Goal: Information Seeking & Learning: Learn about a topic

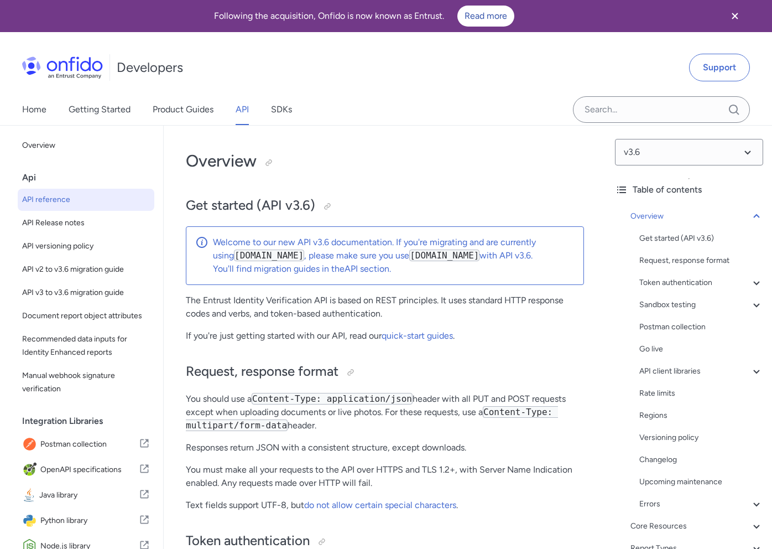
select select "bash"
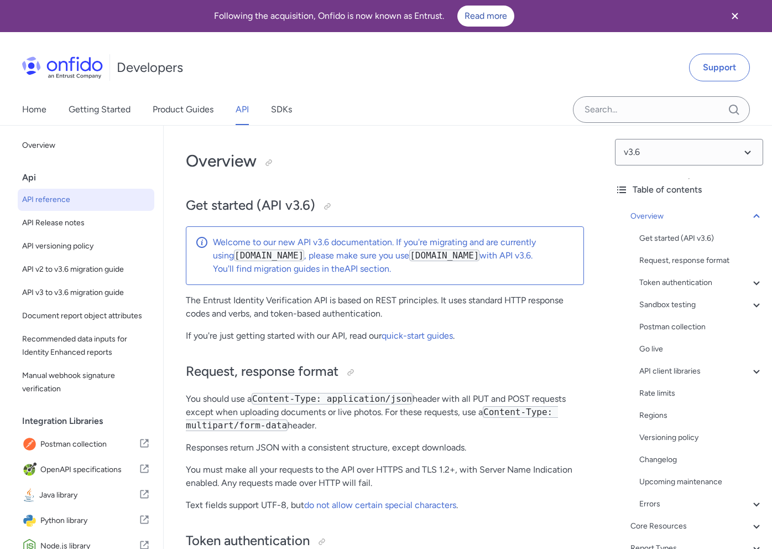
select select "bash"
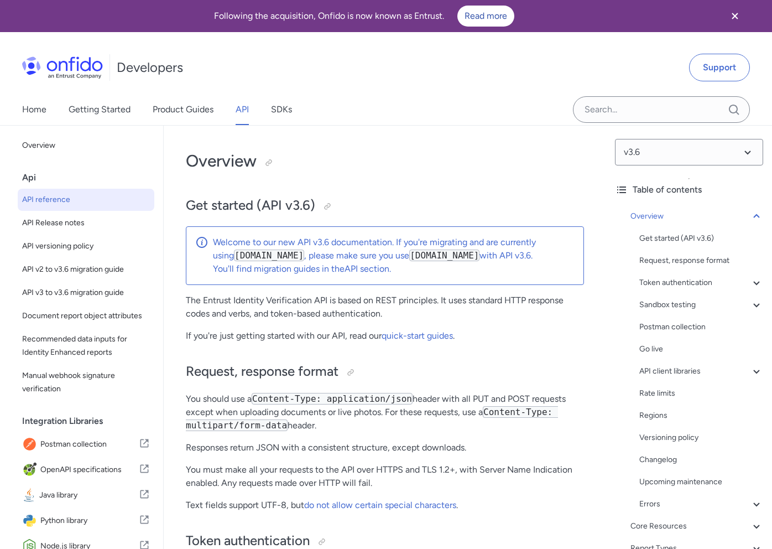
select select "bash"
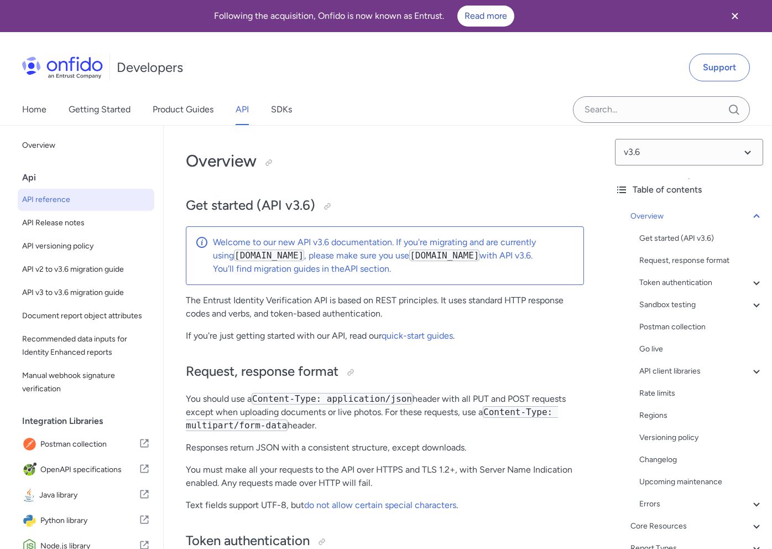
select select "bash"
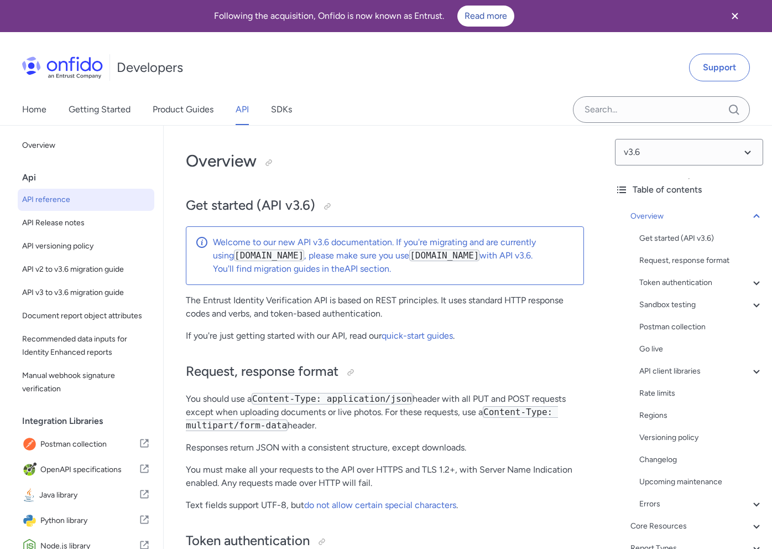
select select "bash"
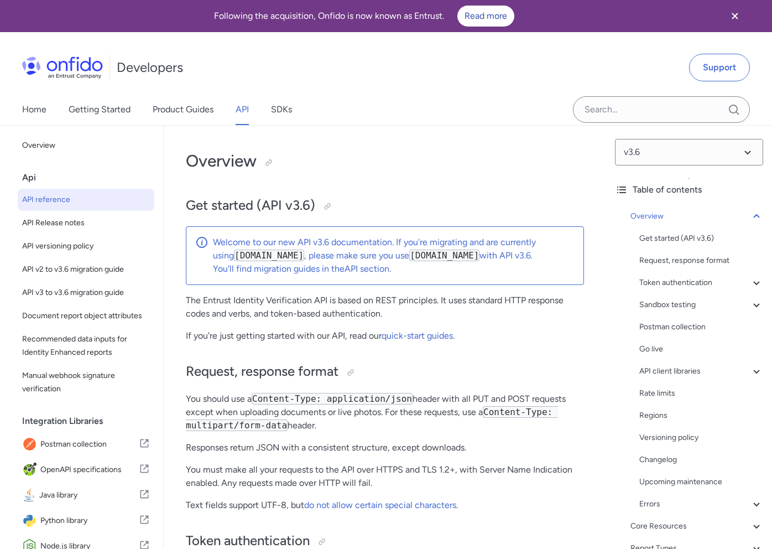
select select "bash"
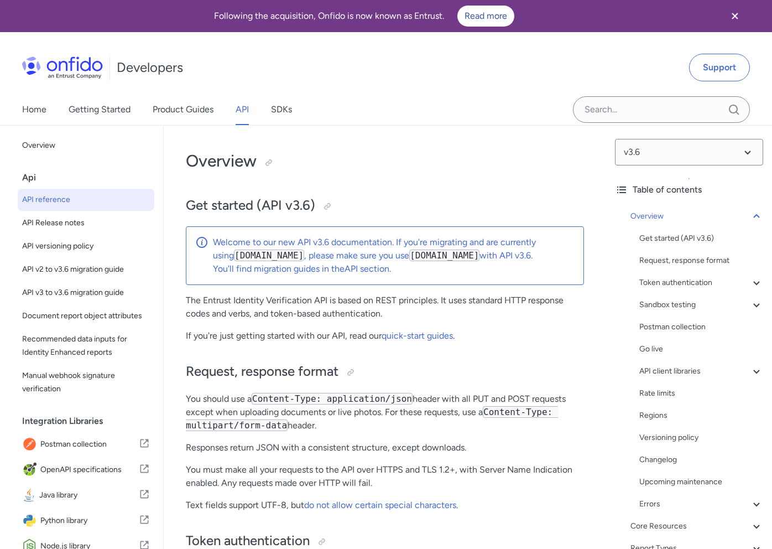
select select "bash"
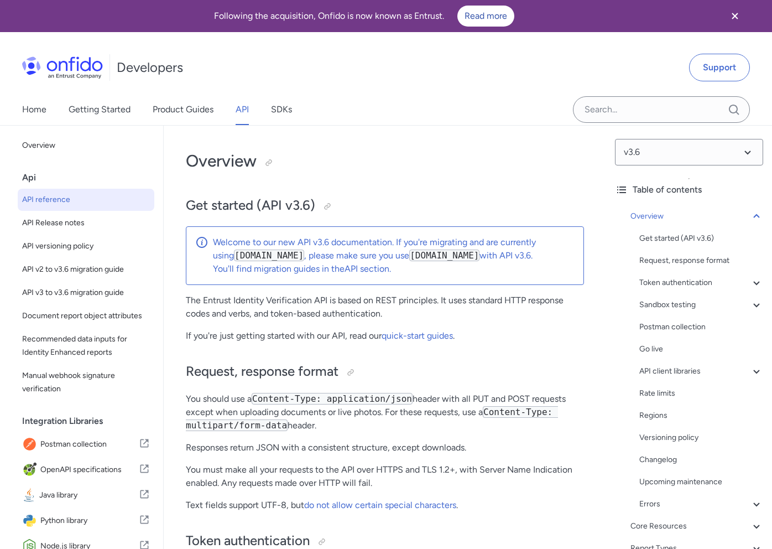
select select "bash"
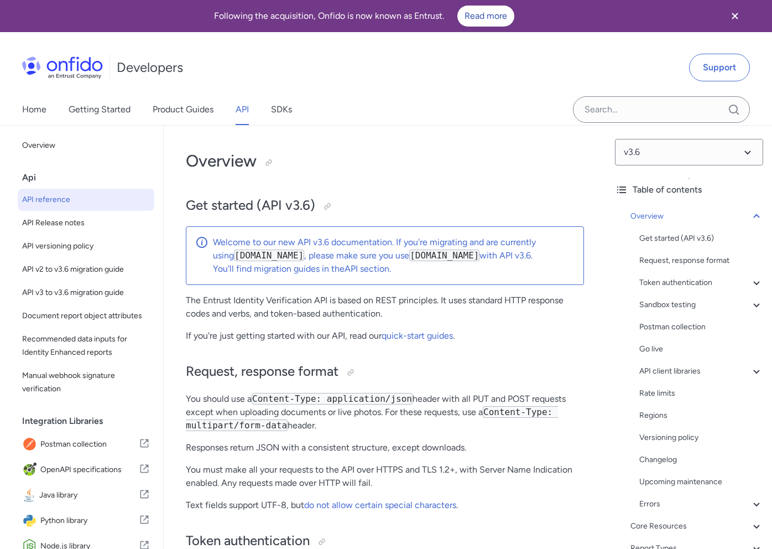
select select "bash"
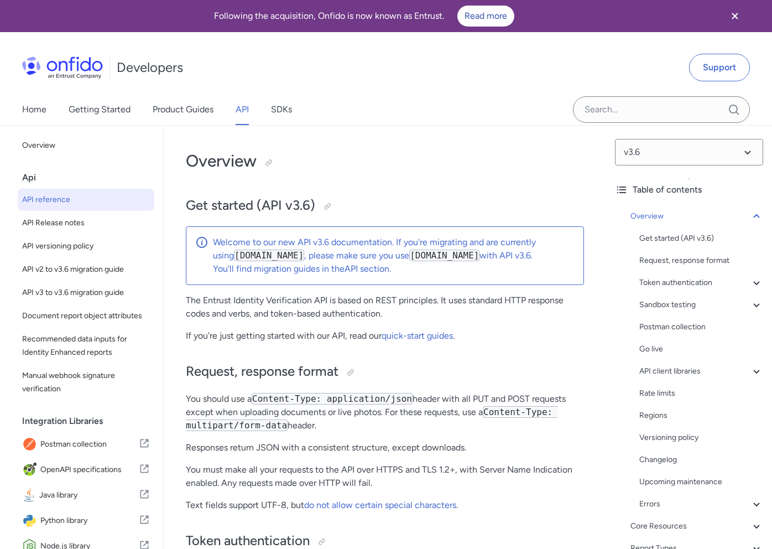
select select "bash"
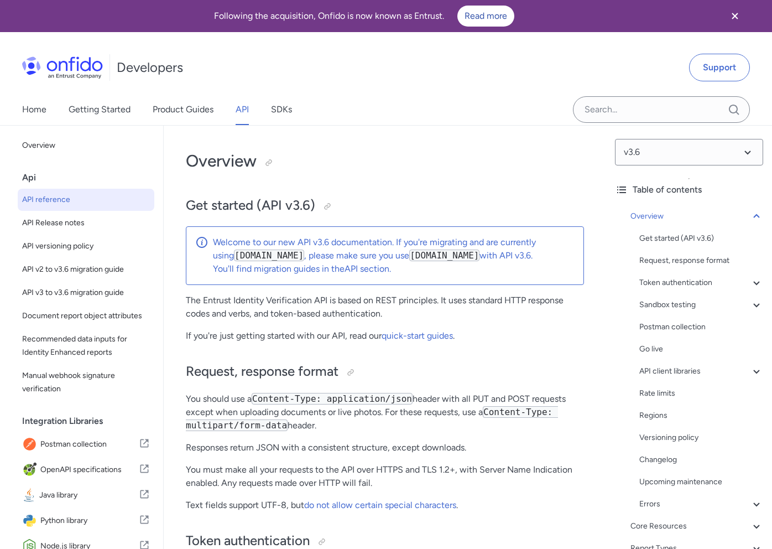
select select "bash"
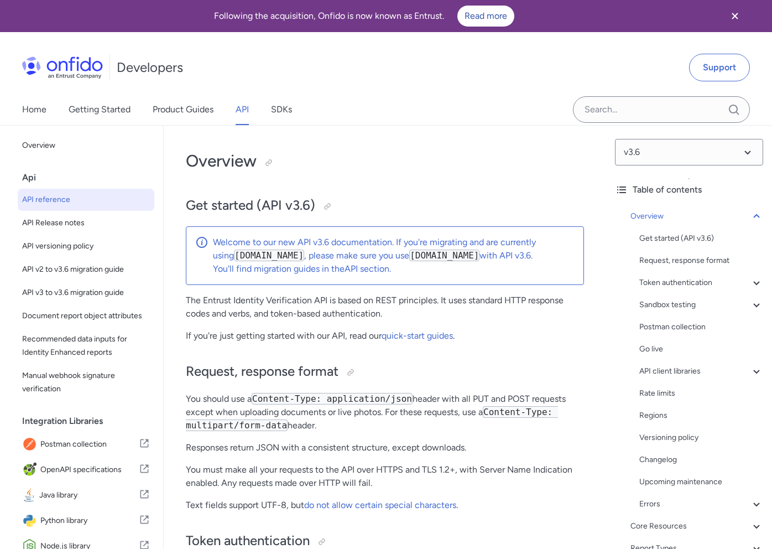
select select "bash"
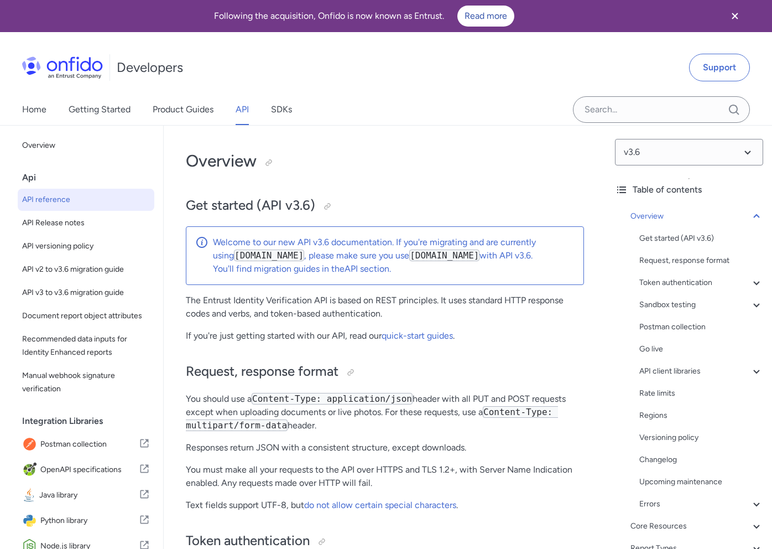
select select "bash"
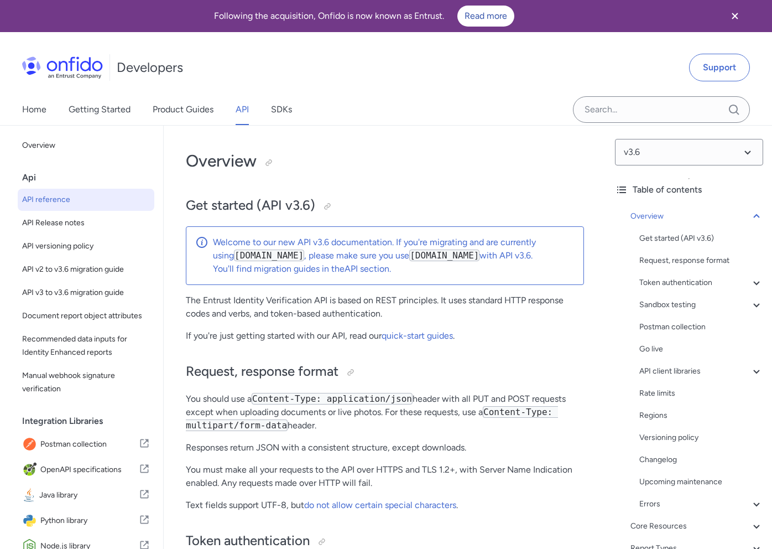
select select "bash"
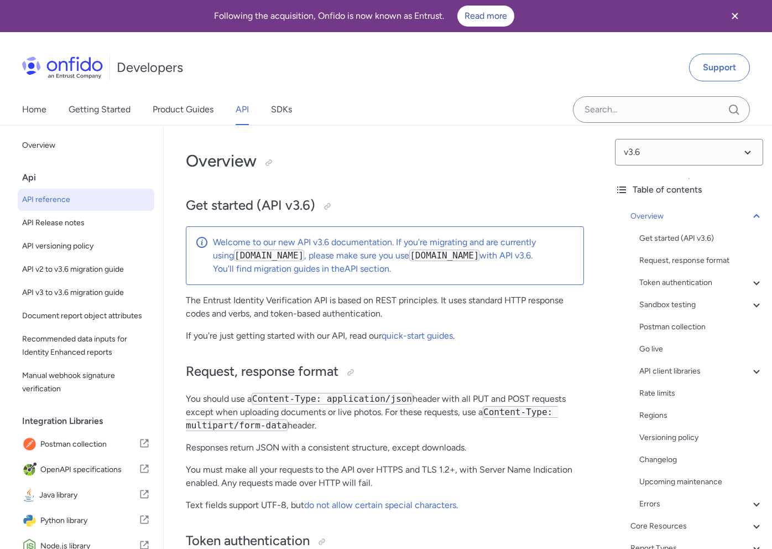
select select "bash"
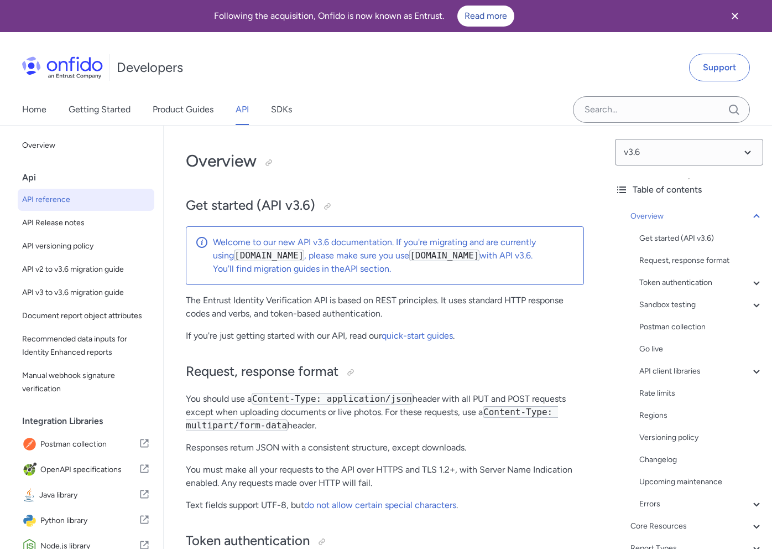
select select "bash"
